Goal: Task Accomplishment & Management: Manage account settings

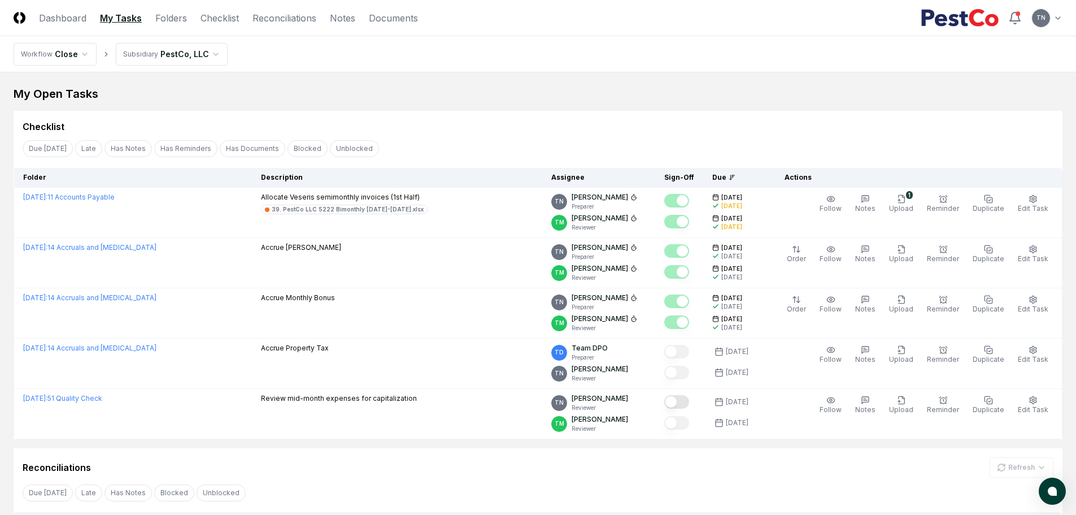
scroll to position [29, 0]
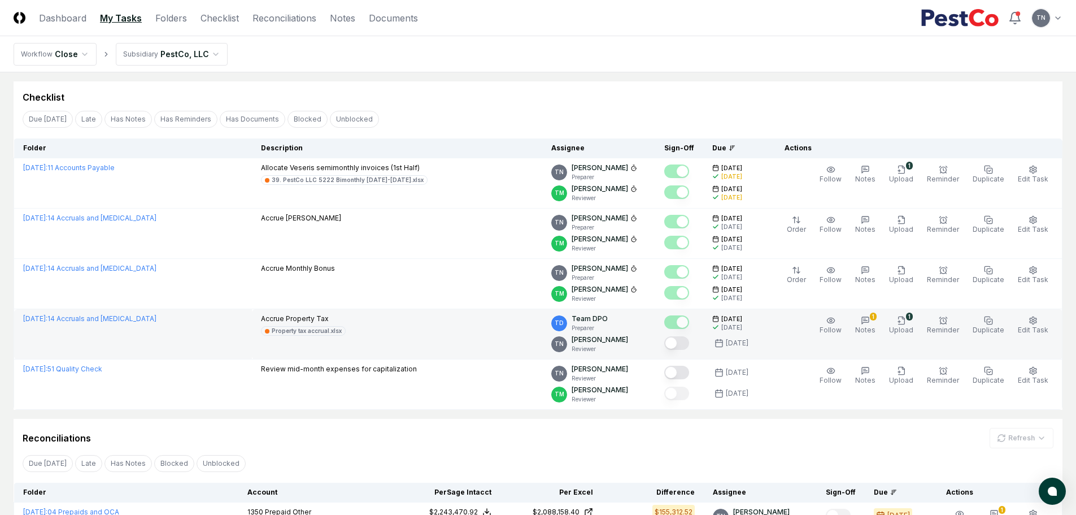
click at [689, 344] on button "Mark complete" at bounding box center [676, 343] width 25 height 14
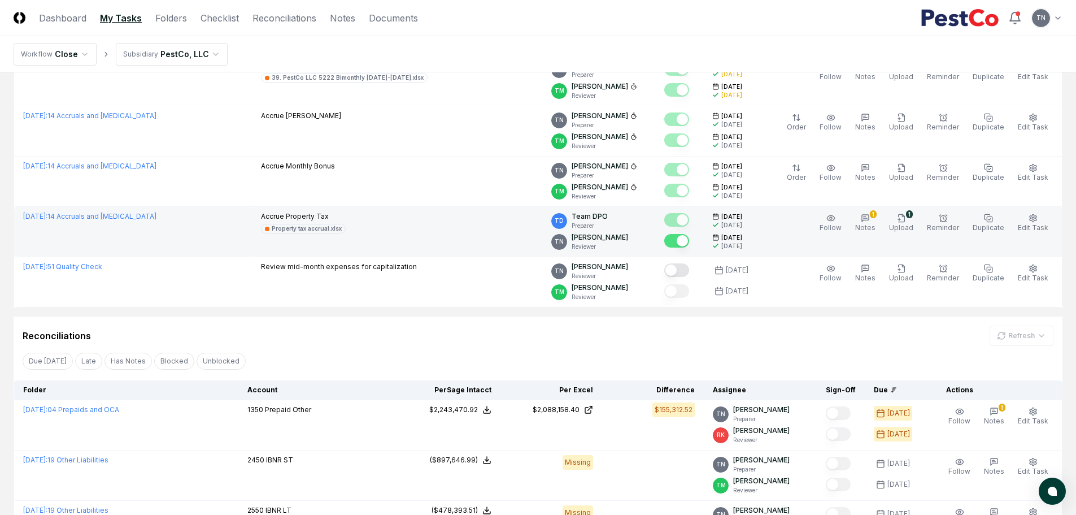
scroll to position [249, 0]
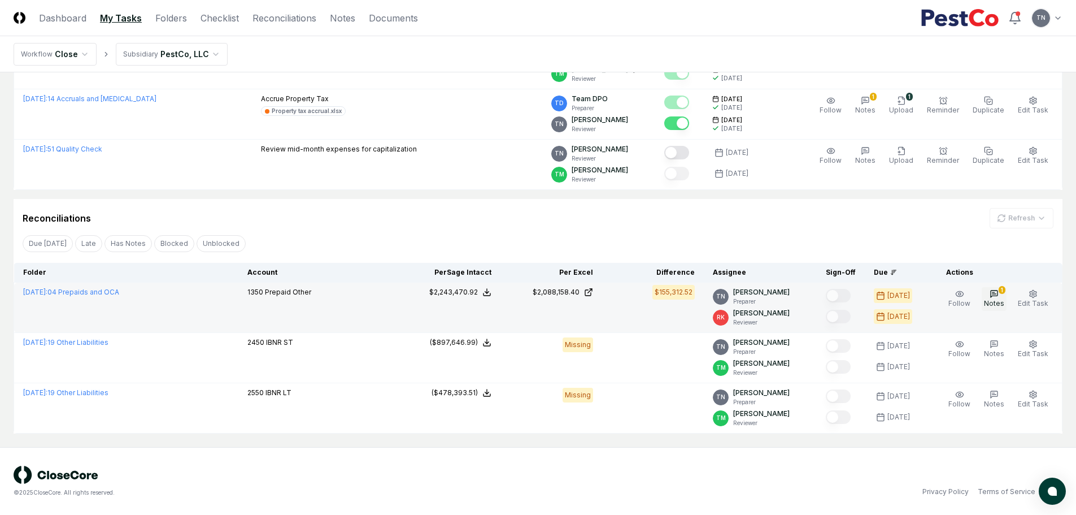
click at [999, 291] on icon "button" at bounding box center [994, 293] width 9 height 9
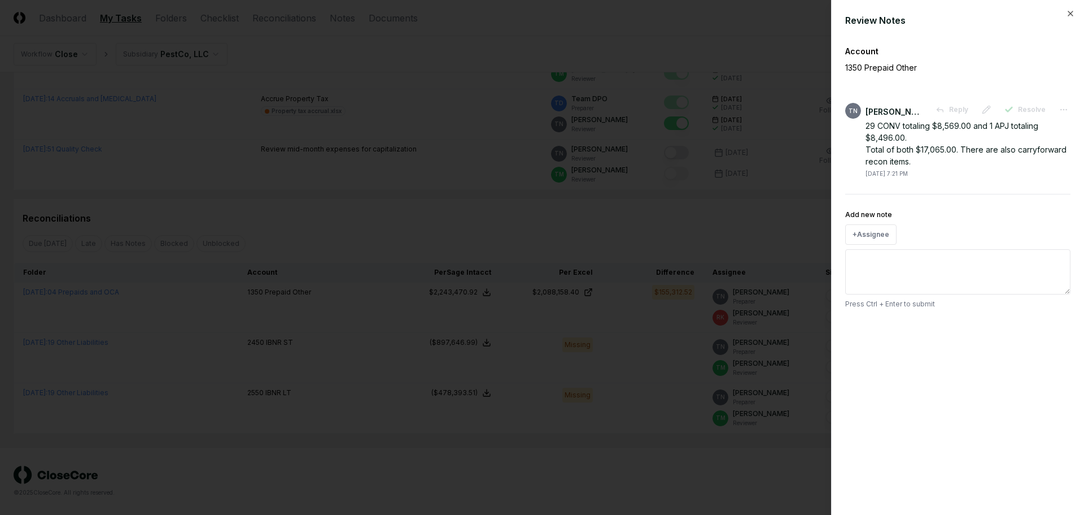
click at [651, 212] on div at bounding box center [542, 257] width 1084 height 515
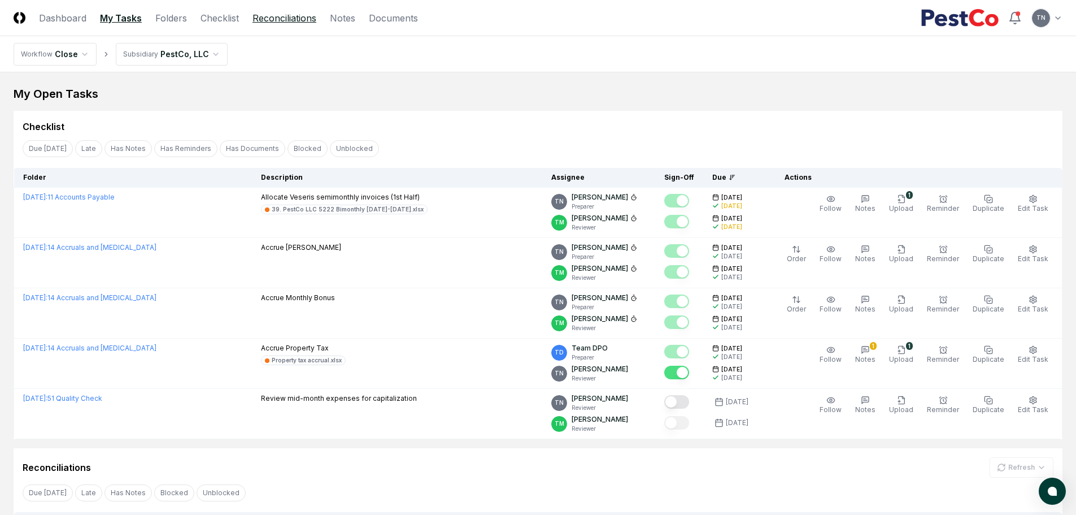
click at [293, 18] on link "Reconciliations" at bounding box center [284, 18] width 64 height 14
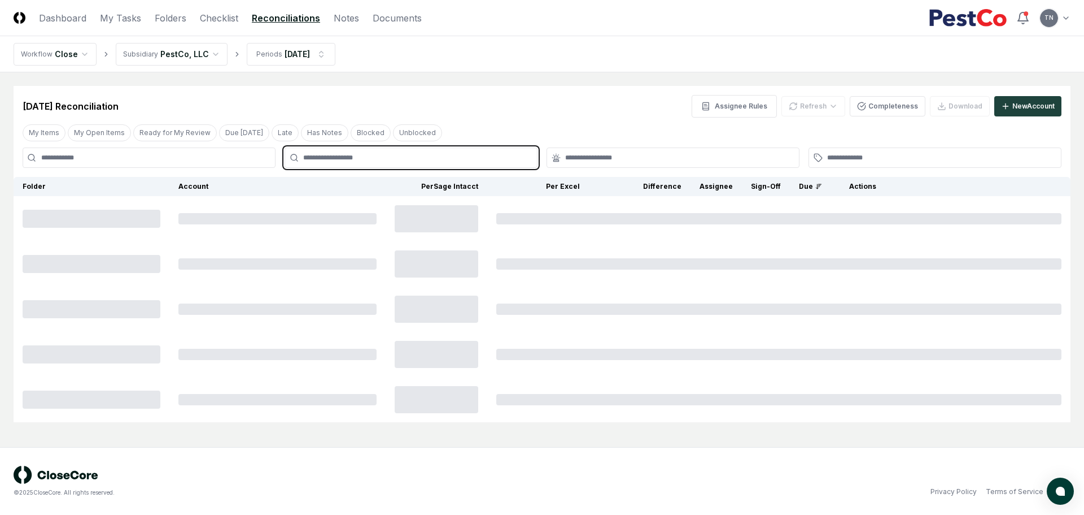
click at [324, 157] on input "text" at bounding box center [416, 157] width 227 height 10
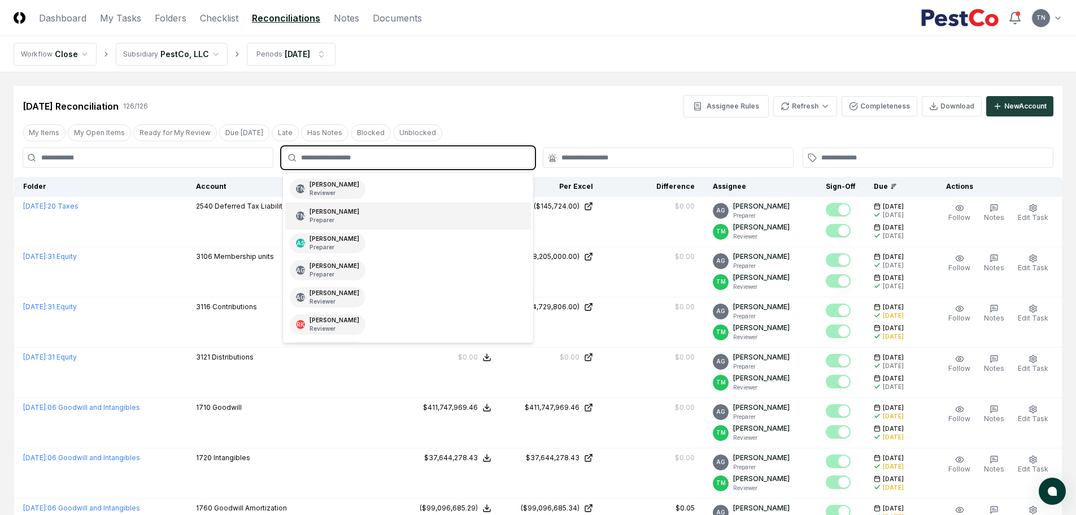
click at [333, 211] on div "Thang Nguyen Preparer" at bounding box center [335, 215] width 50 height 17
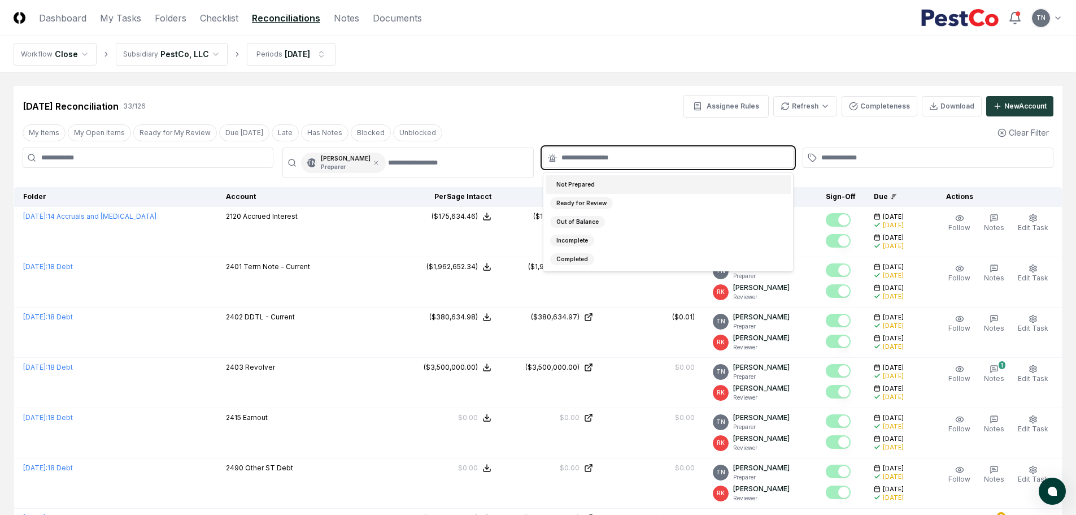
click at [639, 155] on input "text" at bounding box center [673, 157] width 225 height 10
click at [605, 185] on div "Not Prepared" at bounding box center [668, 184] width 245 height 19
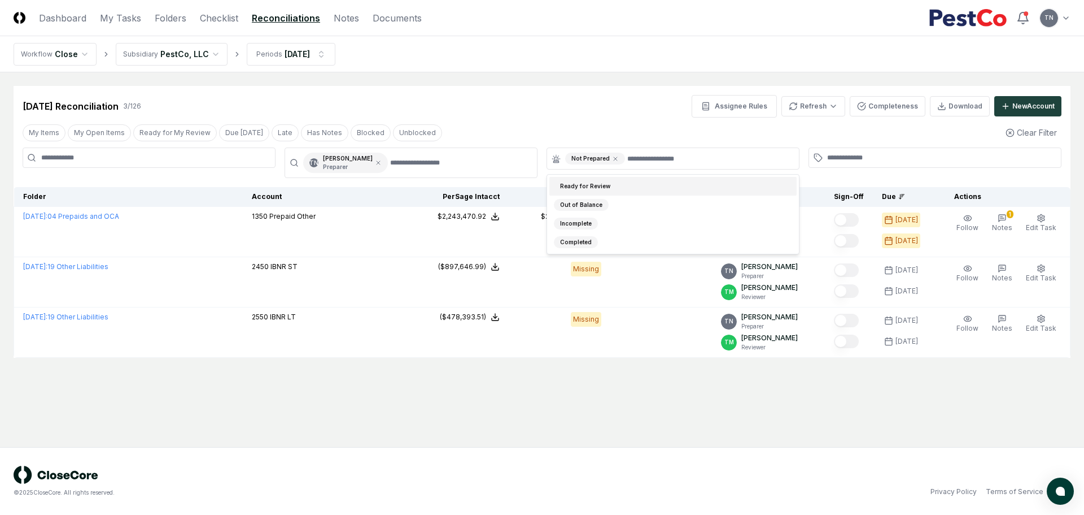
click at [605, 104] on div "Jul 2025 Reconciliation 3 / 126 Assignee Rules Refresh Completeness Download Ne…" at bounding box center [542, 106] width 1039 height 23
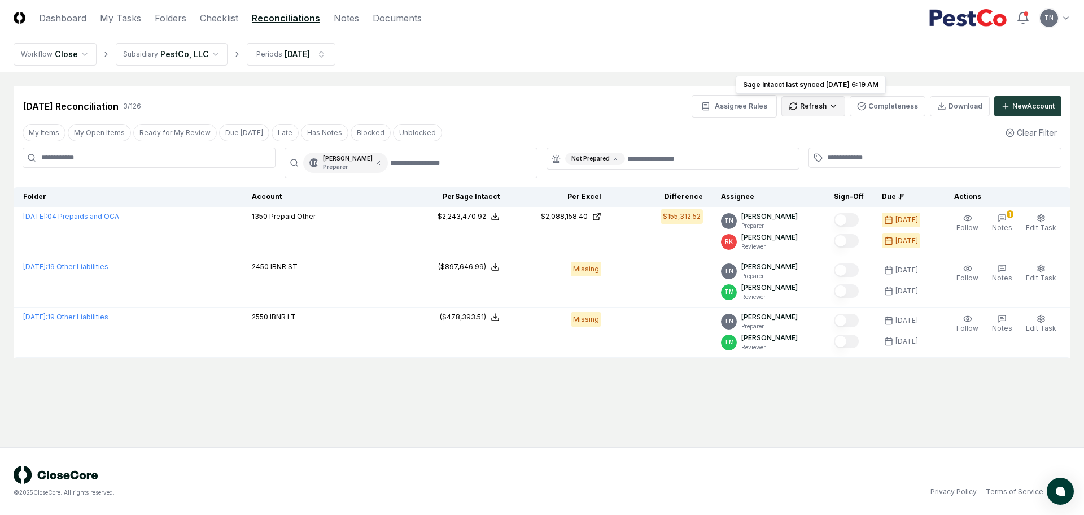
click at [833, 103] on html "CloseCore Dashboard My Tasks Folders Checklist Reconciliations Notes Documents …" at bounding box center [542, 257] width 1084 height 515
click at [801, 164] on div "All" at bounding box center [816, 163] width 67 height 17
